Goal: Navigation & Orientation: Find specific page/section

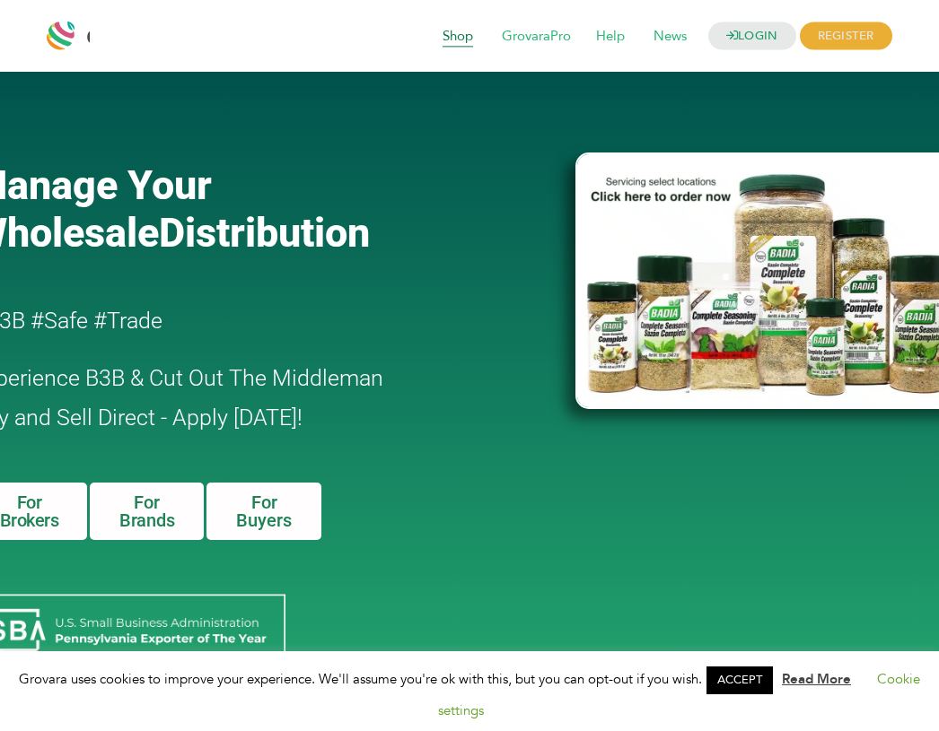
click at [453, 27] on span "Shop" at bounding box center [458, 37] width 56 height 34
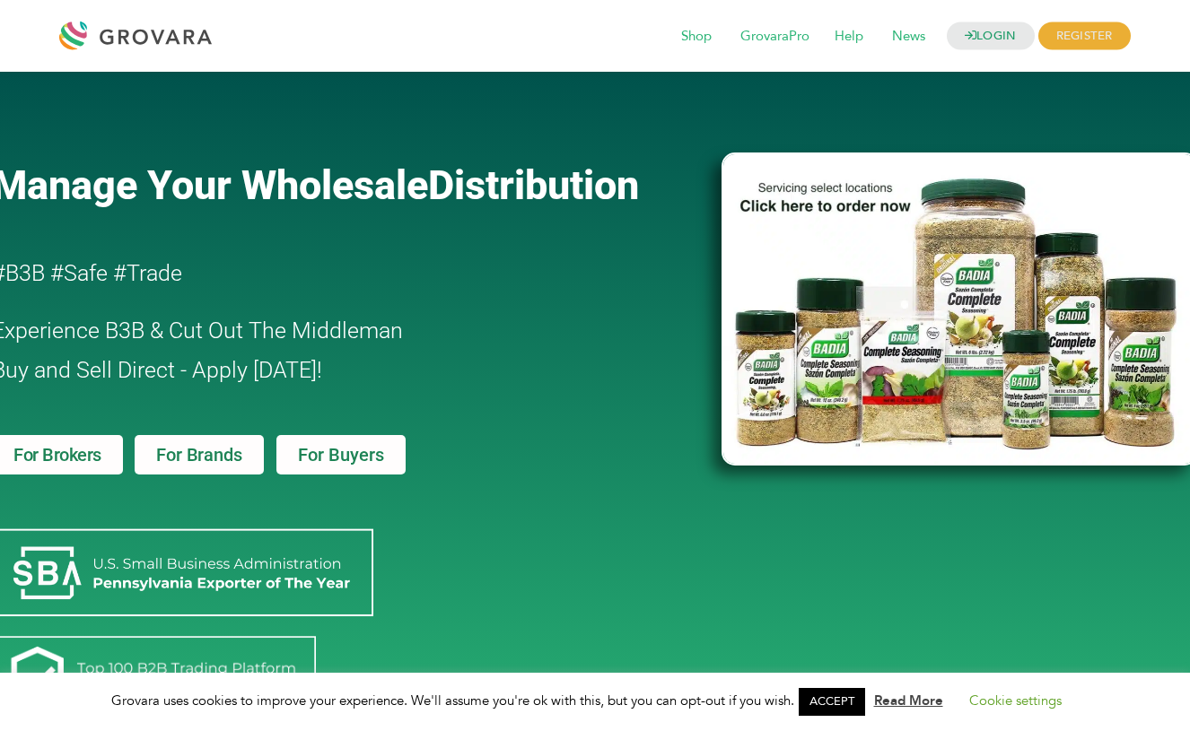
click at [329, 441] on link "For Buyers" at bounding box center [340, 454] width 129 height 39
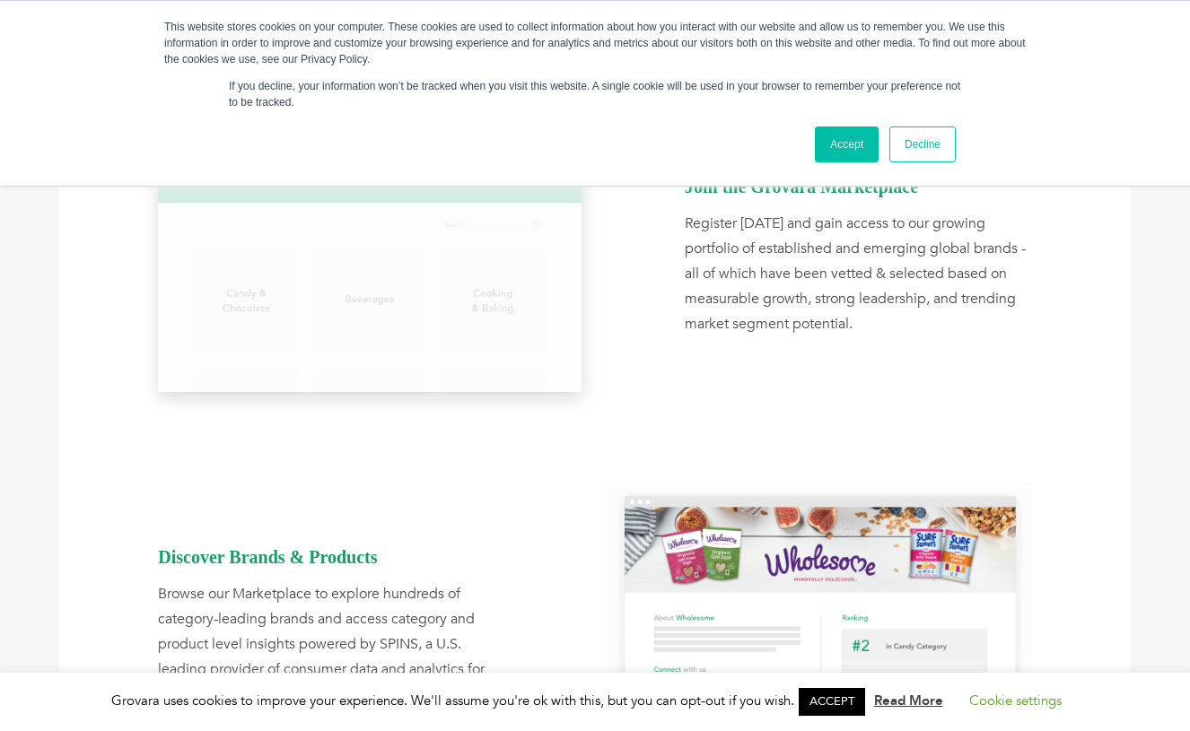
scroll to position [925, 0]
